Goal: Information Seeking & Learning: Stay updated

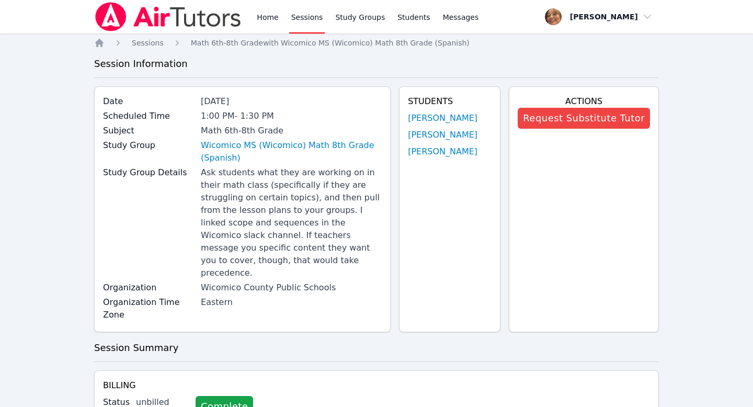
click at [103, 48] on div "Home Sessions Math 6th-8th Grade with Wicomico MS (Wicomico) Math 8th Grade (Sp…" at bounding box center [376, 393] width 565 height 711
click at [98, 44] on icon "Breadcrumb" at bounding box center [99, 43] width 10 height 10
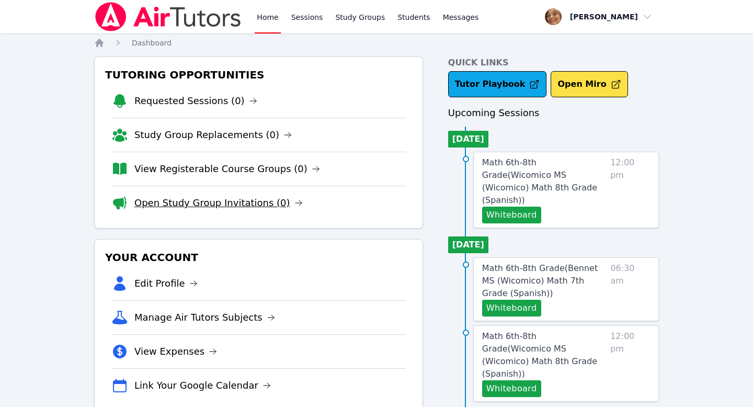
click at [234, 204] on link "Open Study Group Invitations (0)" at bounding box center [218, 203] width 168 height 15
